Goal: Task Accomplishment & Management: Manage account settings

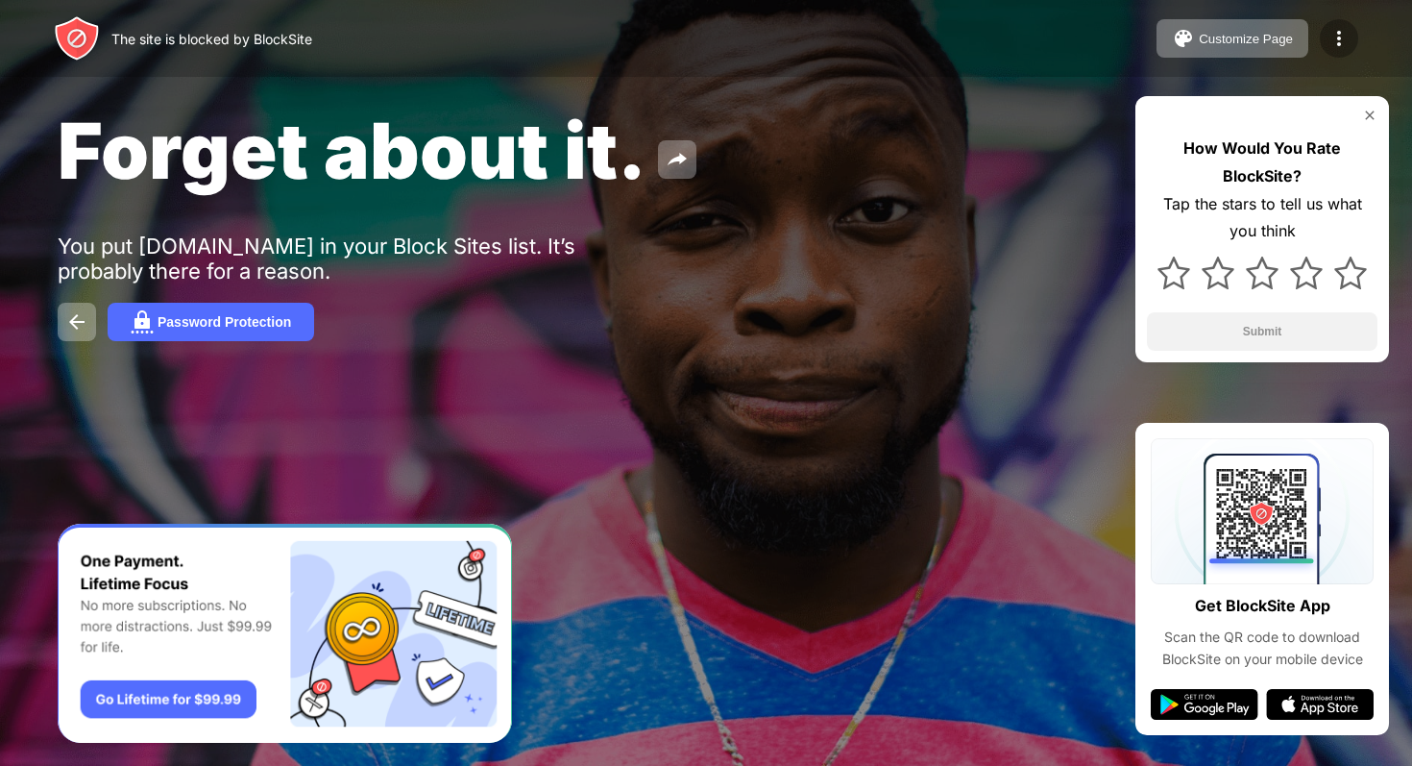
click at [1338, 49] on img at bounding box center [1339, 38] width 23 height 23
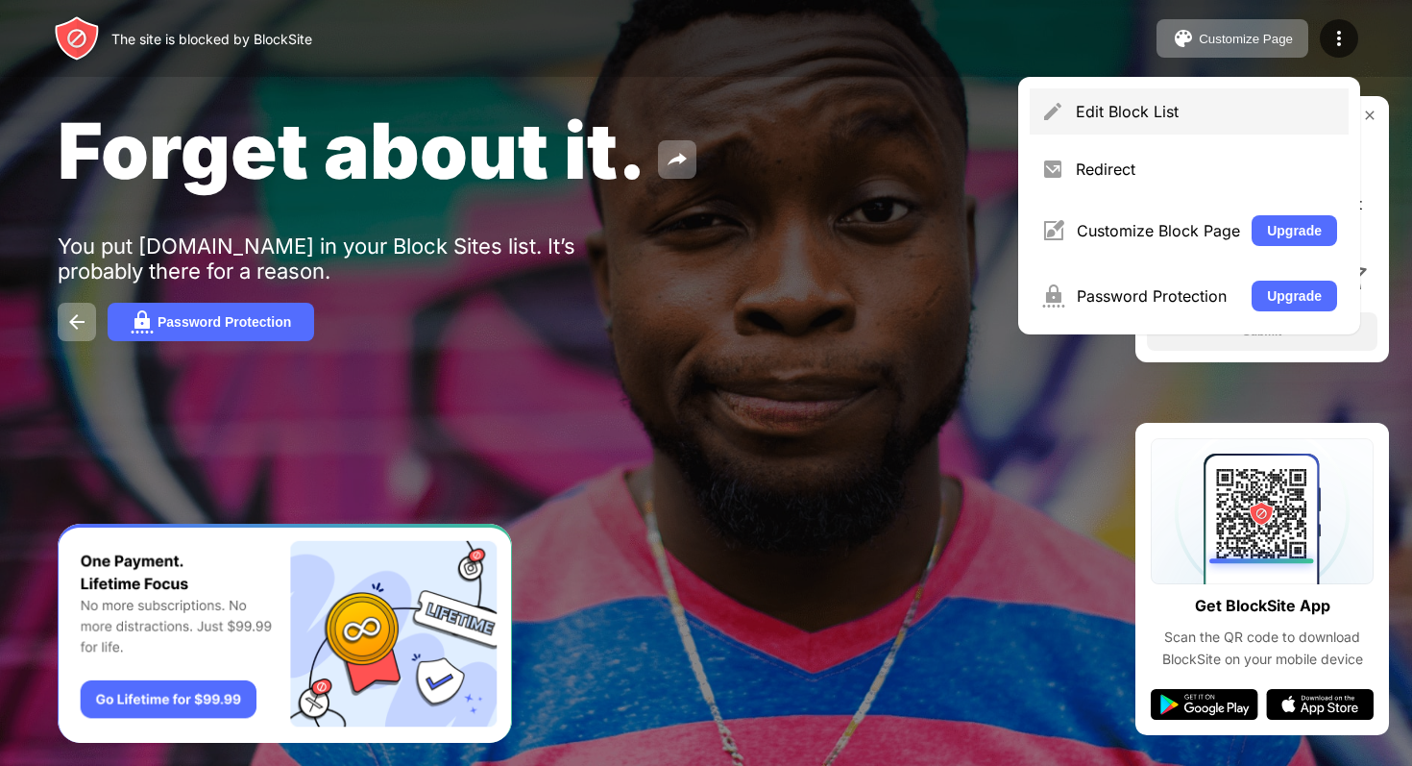
click at [1181, 107] on div "Edit Block List" at bounding box center [1206, 111] width 261 height 19
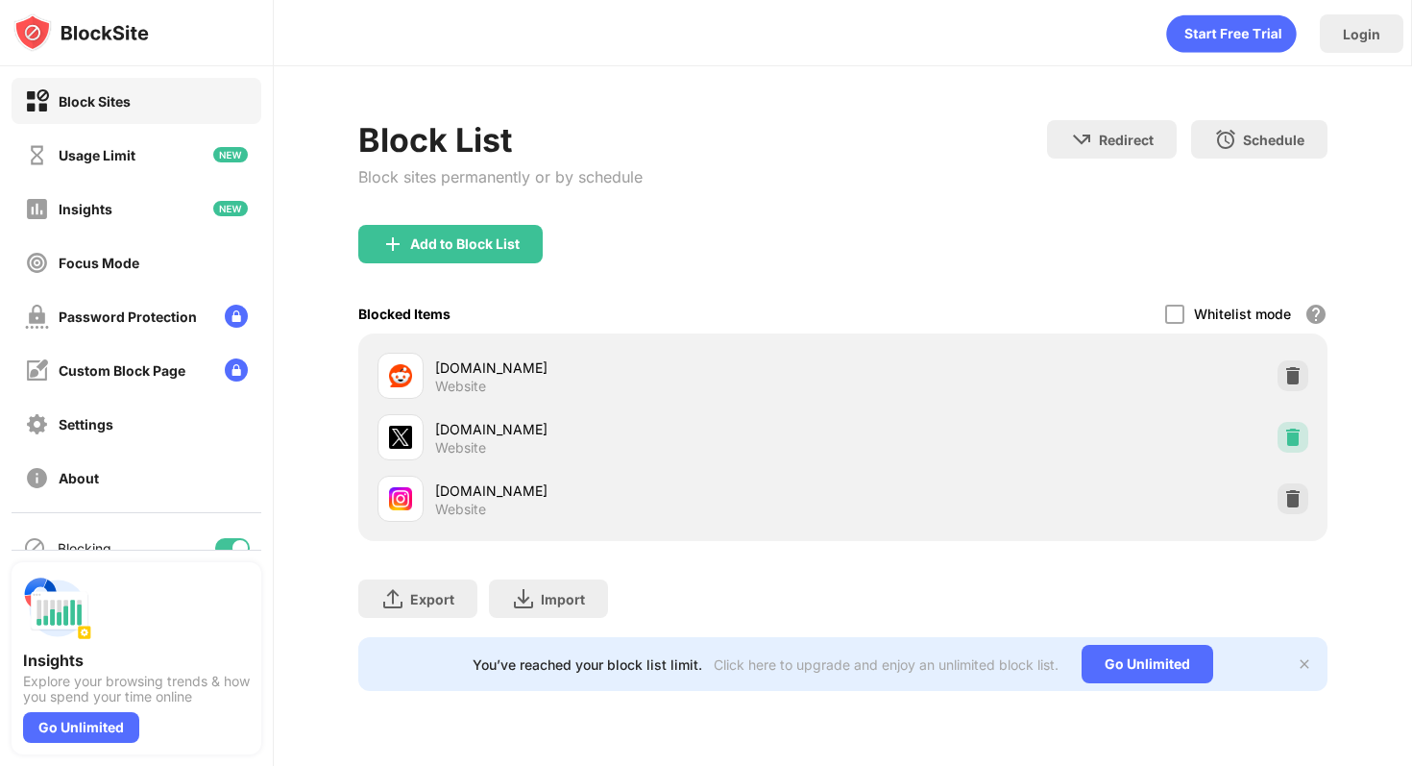
click at [1299, 439] on img at bounding box center [1293, 437] width 19 height 19
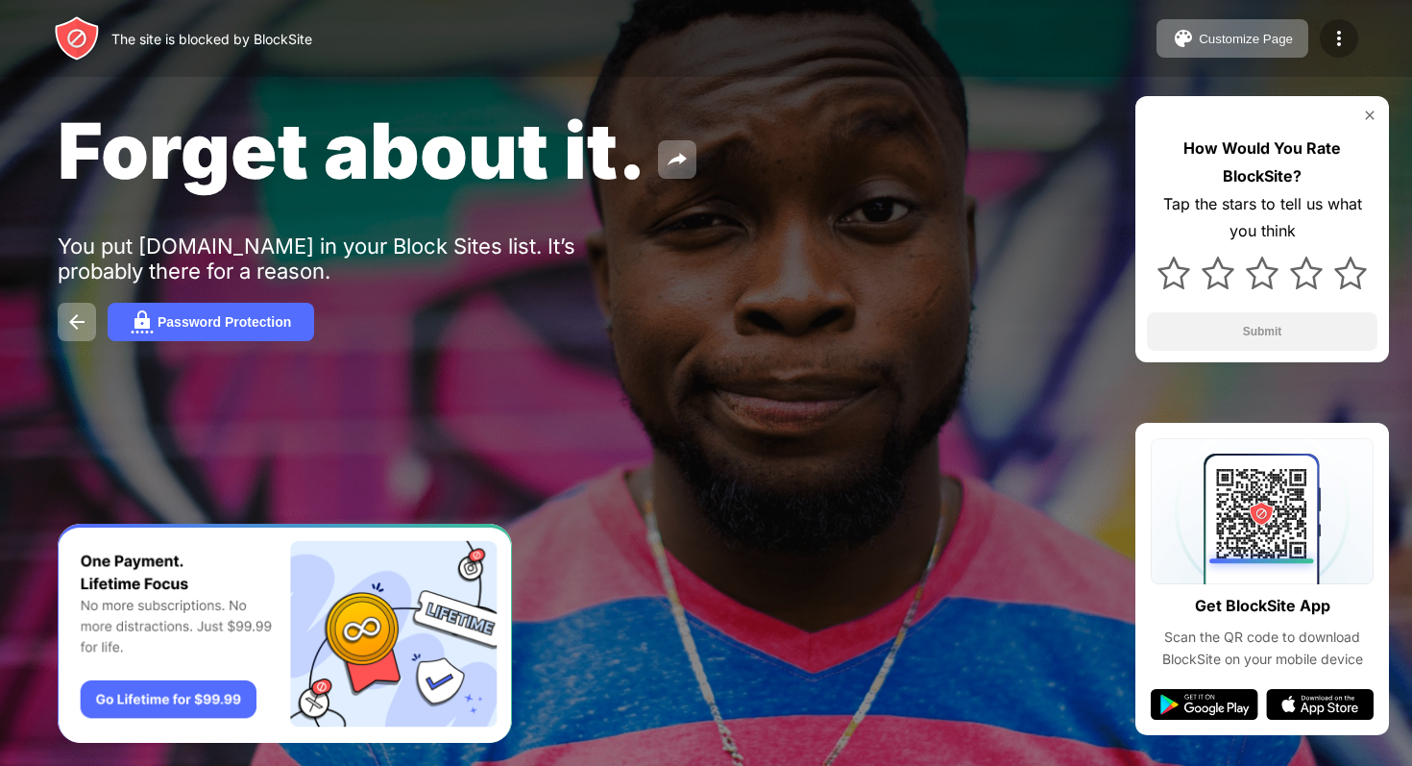
click at [1331, 27] on img at bounding box center [1339, 38] width 23 height 23
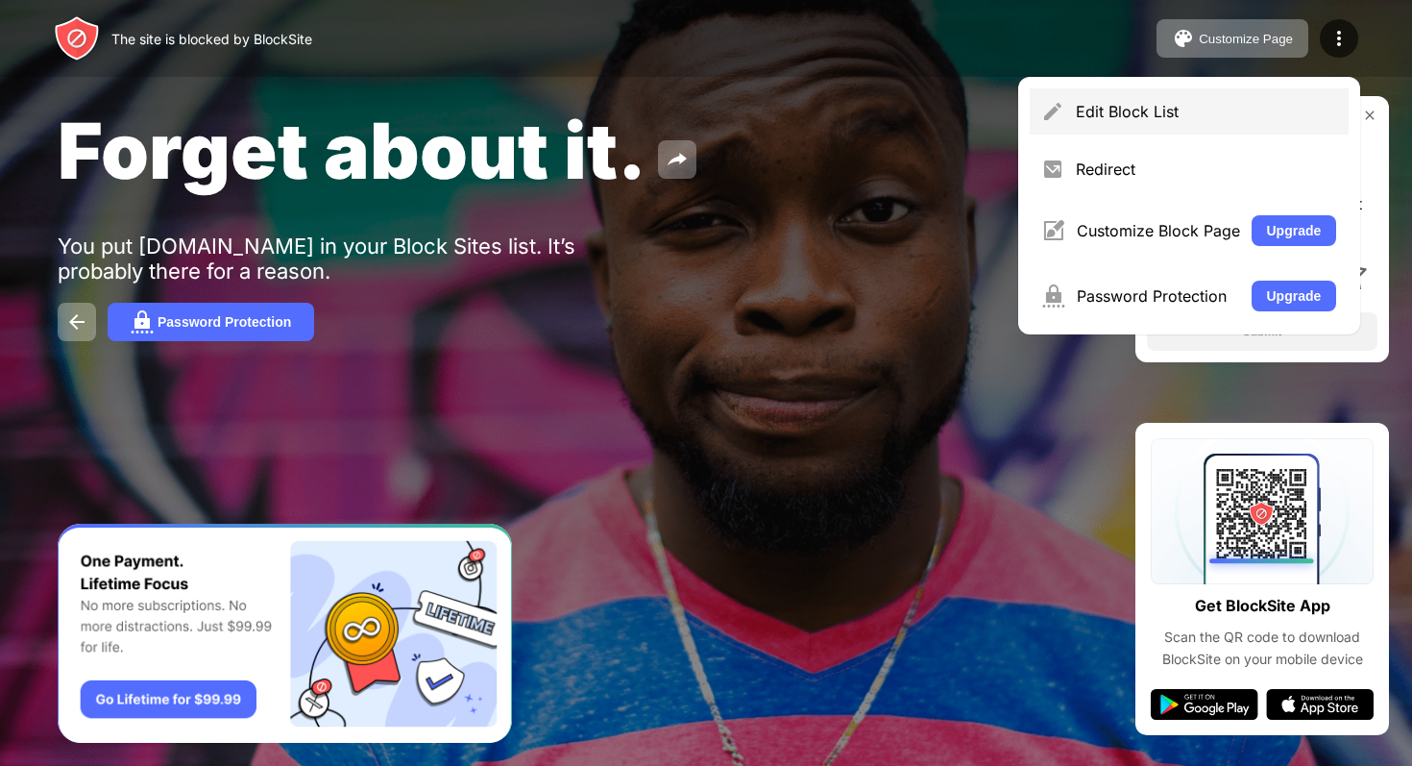
click at [1233, 92] on div "Edit Block List" at bounding box center [1189, 111] width 319 height 46
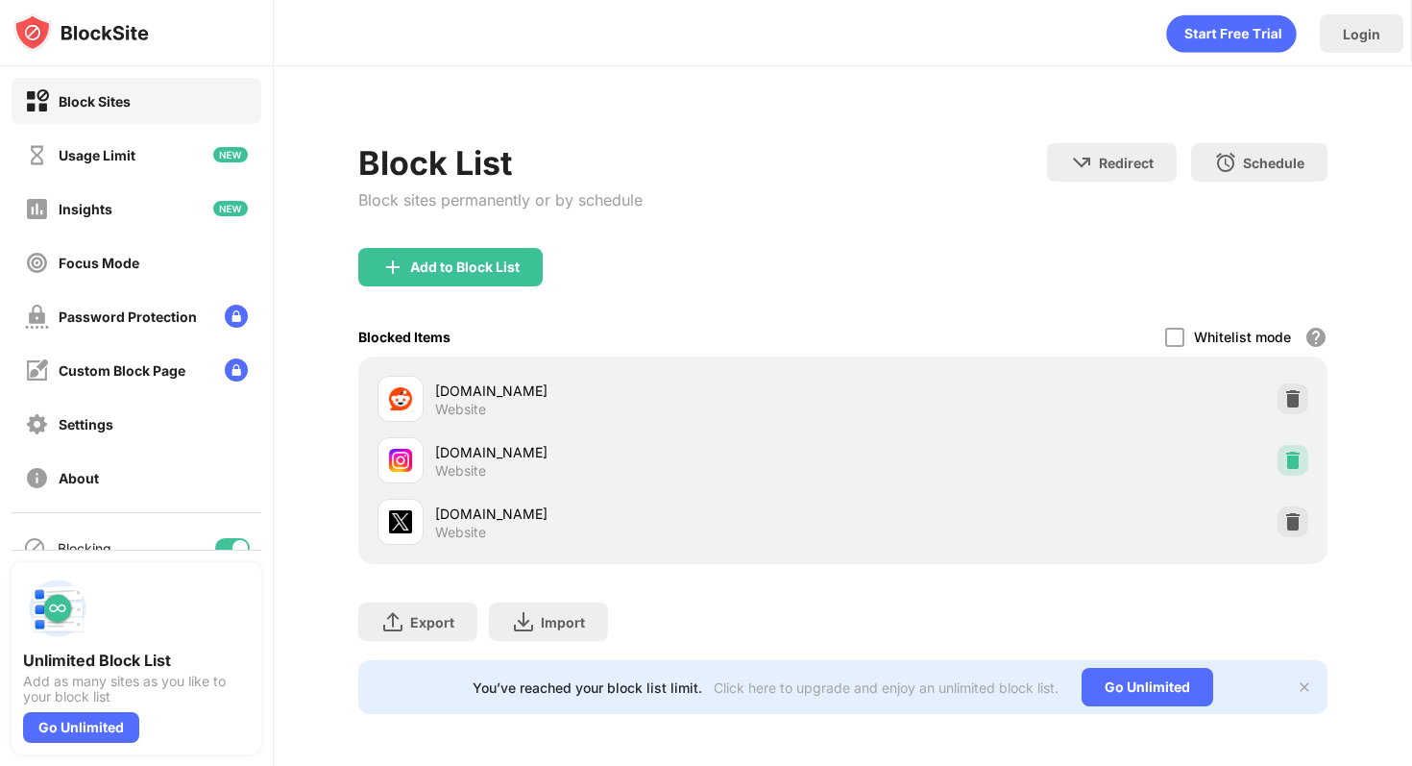
click at [1295, 452] on img at bounding box center [1293, 460] width 19 height 19
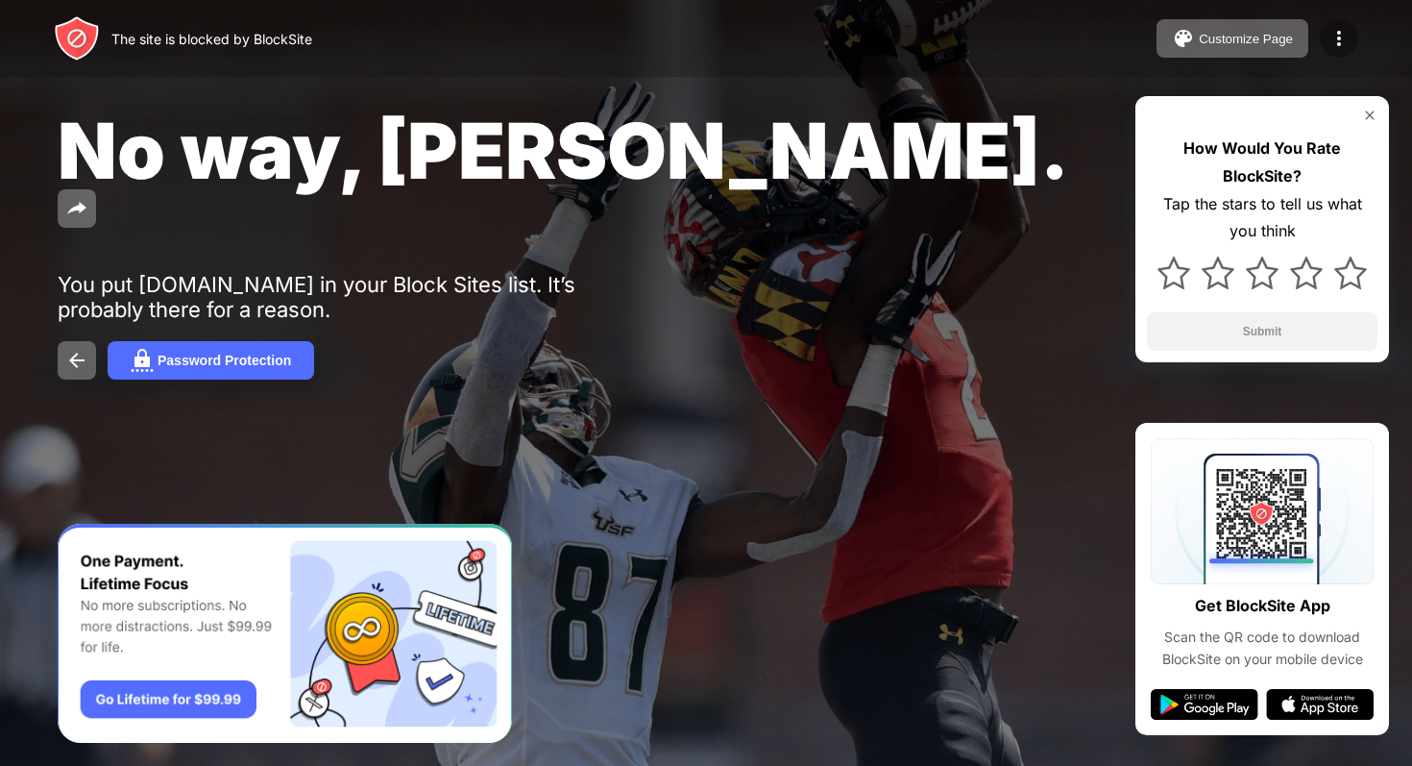
click at [1352, 32] on div at bounding box center [1339, 38] width 38 height 38
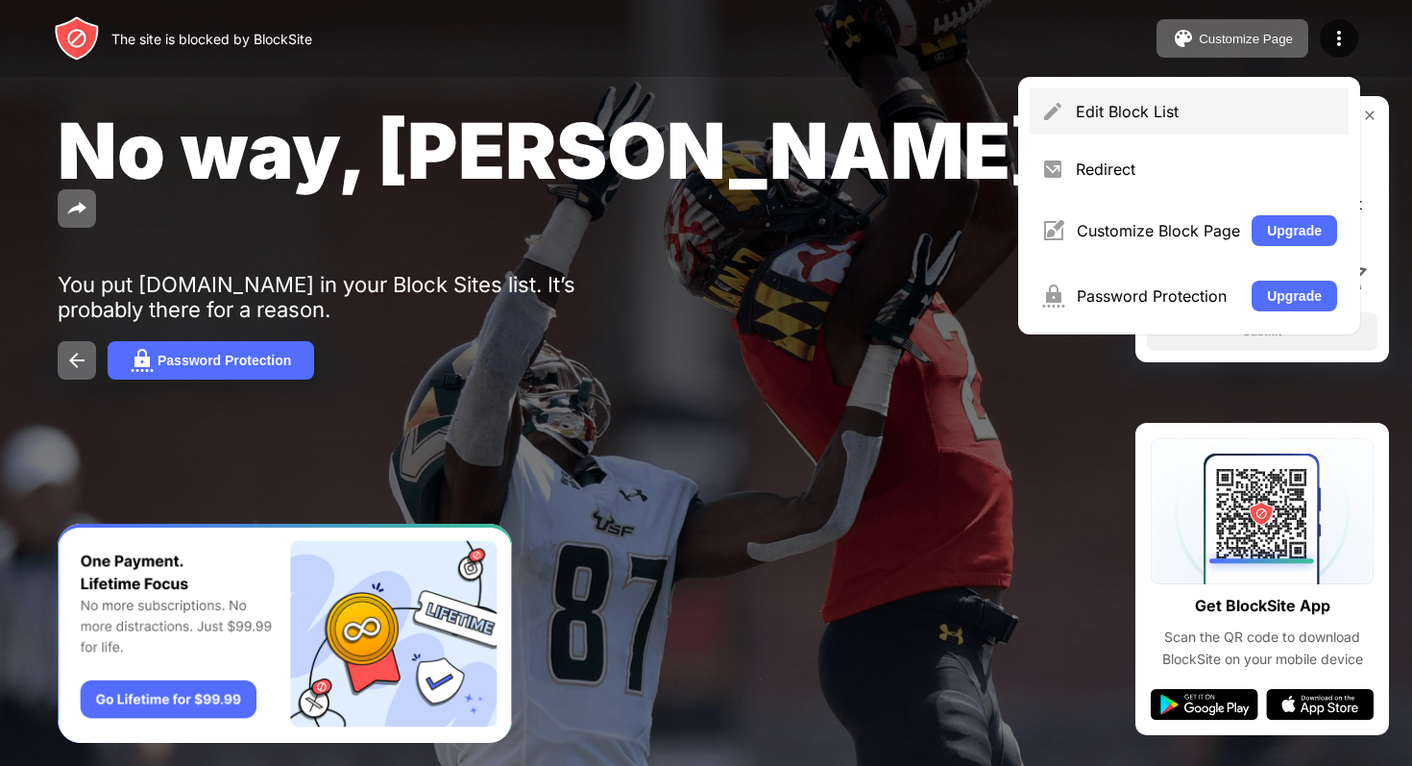
click at [1197, 96] on div "Edit Block List" at bounding box center [1189, 111] width 319 height 46
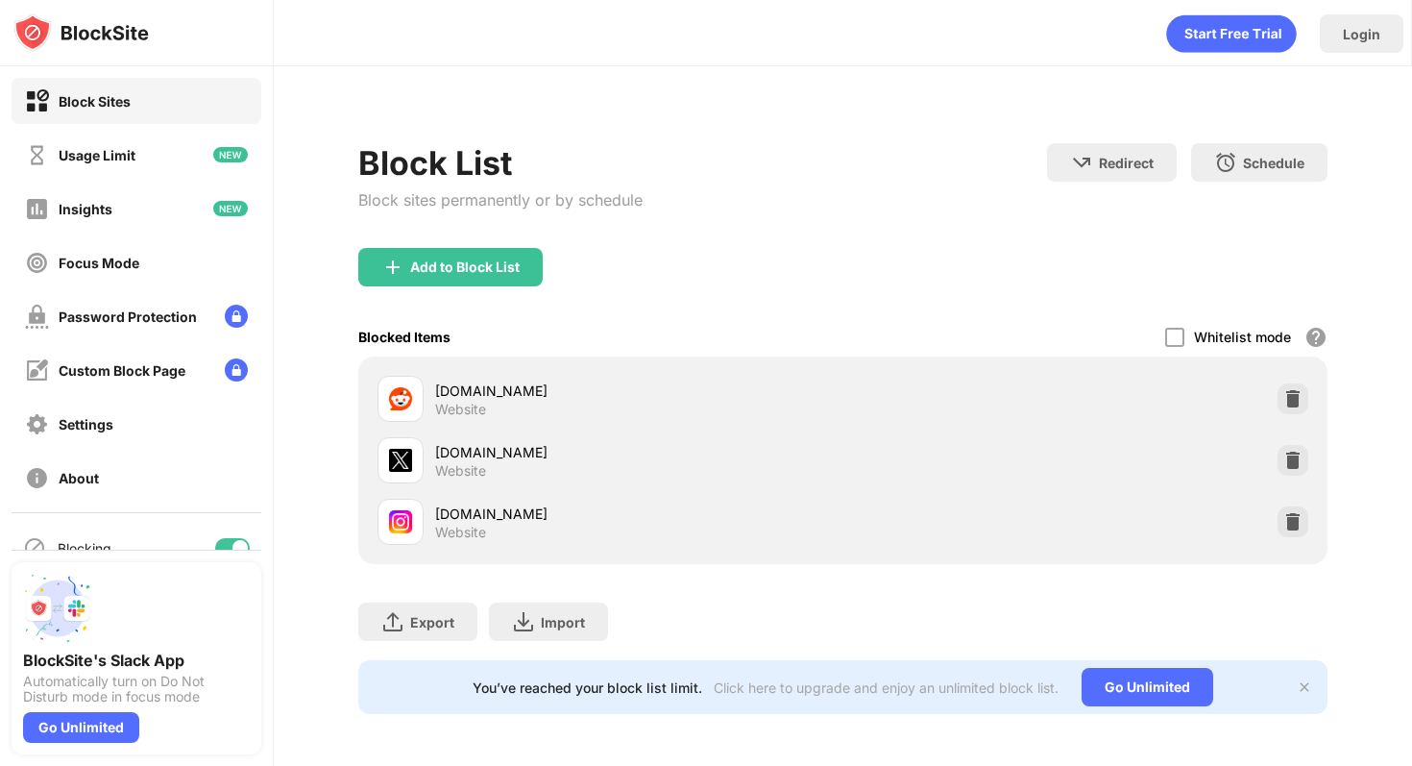
click at [1309, 520] on div "instagram.com Website" at bounding box center [843, 521] width 946 height 61
click at [1292, 520] on img at bounding box center [1293, 521] width 19 height 19
